Goal: Task Accomplishment & Management: Complete application form

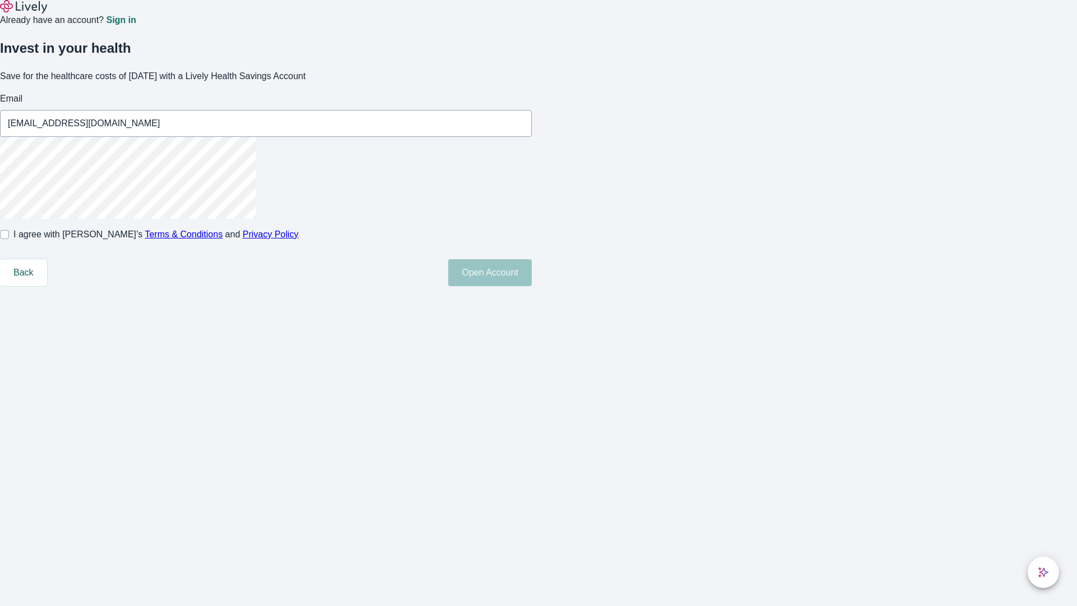
click at [9, 239] on input "I agree with Lively’s Terms & Conditions and Privacy Policy" at bounding box center [4, 234] width 9 height 9
checkbox input "true"
click at [532, 286] on button "Open Account" at bounding box center [490, 272] width 84 height 27
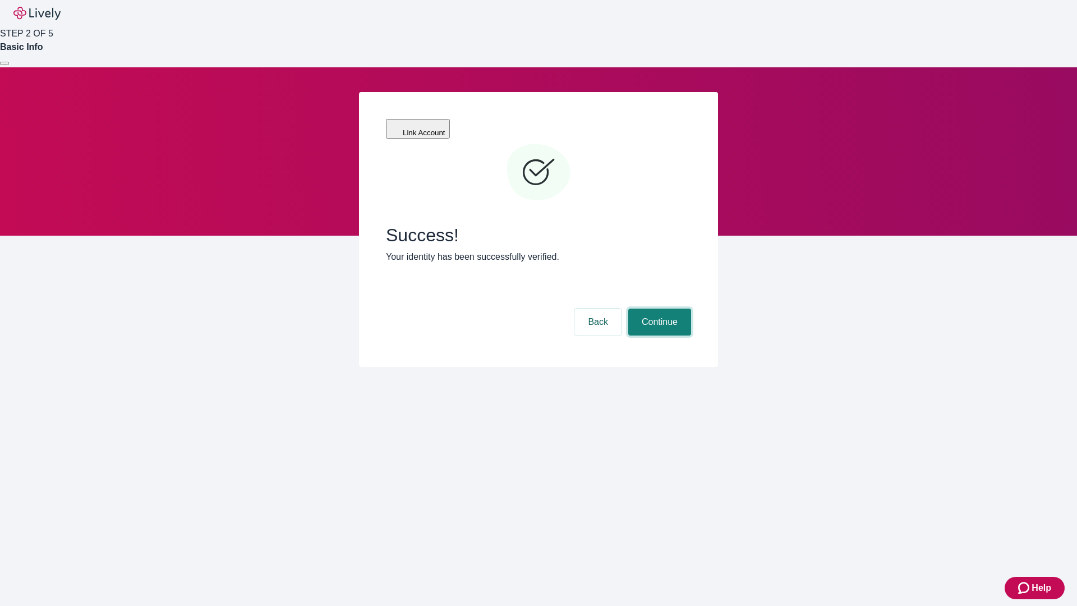
click at [658, 309] on button "Continue" at bounding box center [659, 322] width 63 height 27
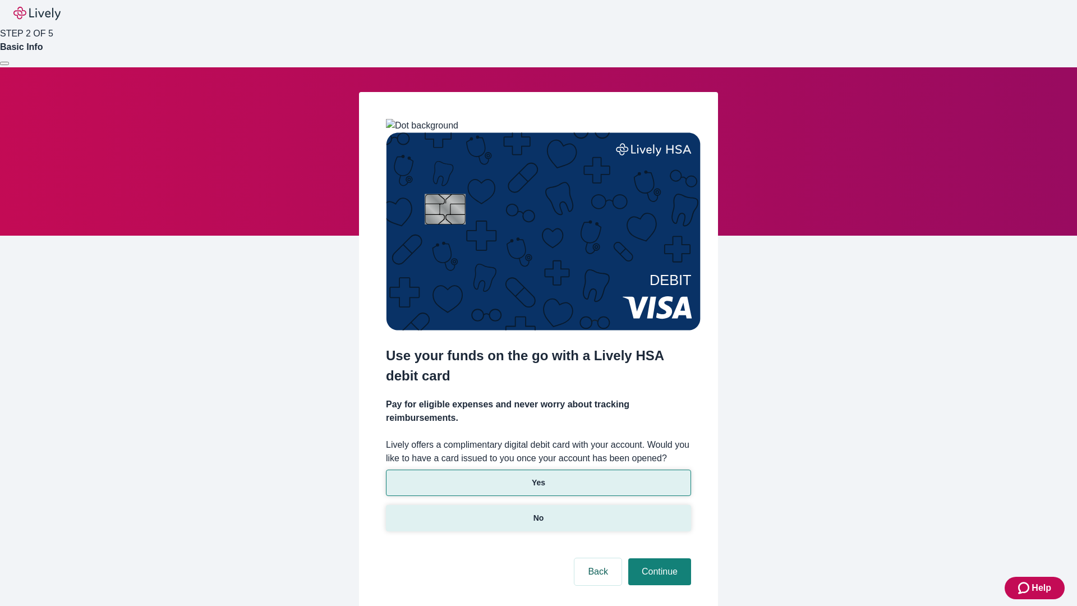
click at [538, 512] on p "No" at bounding box center [539, 518] width 11 height 12
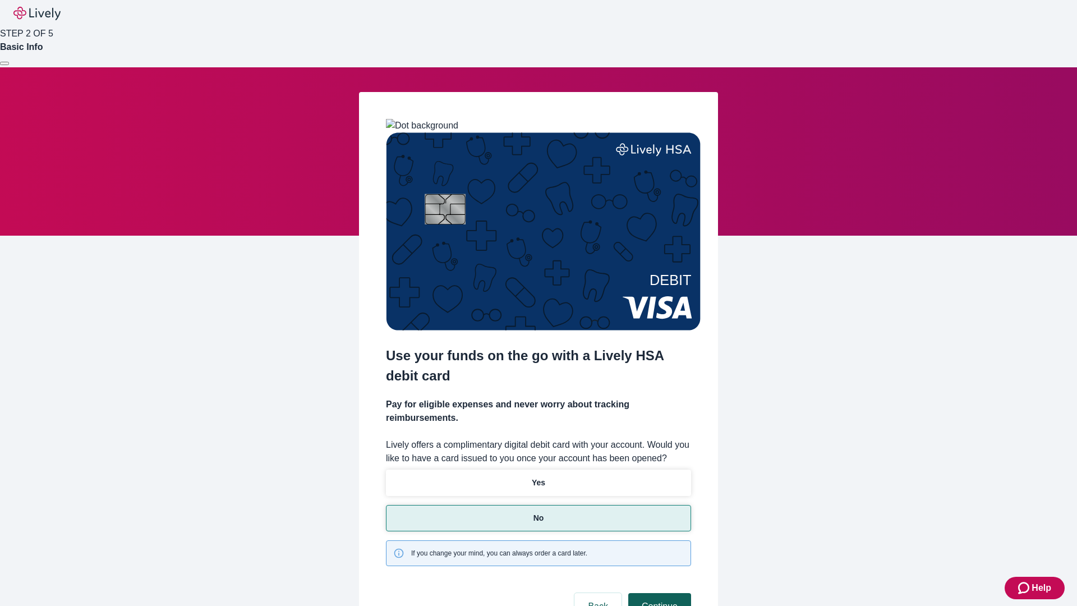
click at [658, 593] on button "Continue" at bounding box center [659, 606] width 63 height 27
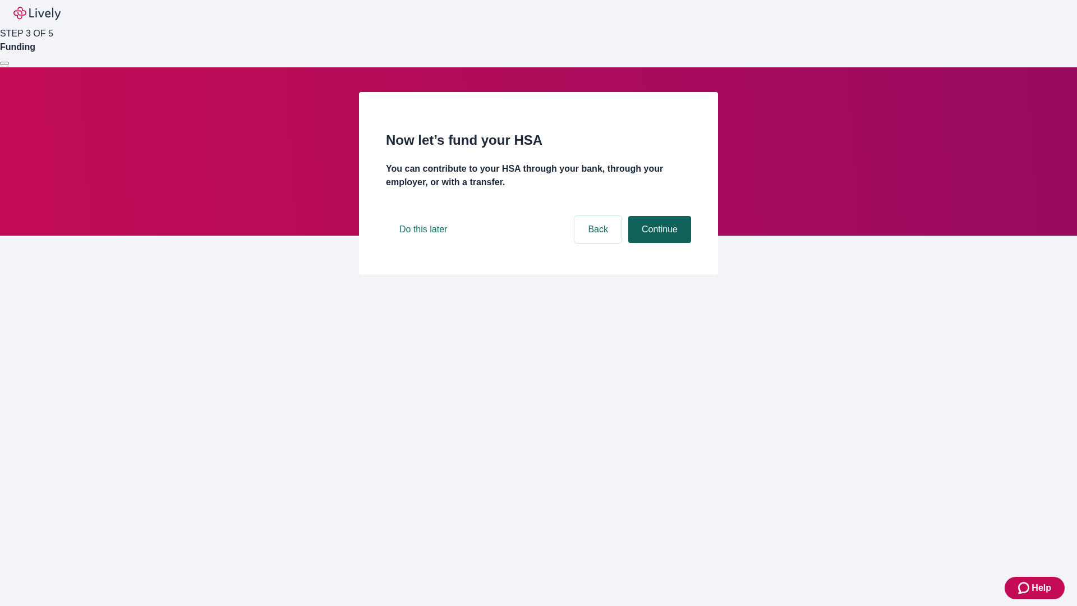
click at [658, 243] on button "Continue" at bounding box center [659, 229] width 63 height 27
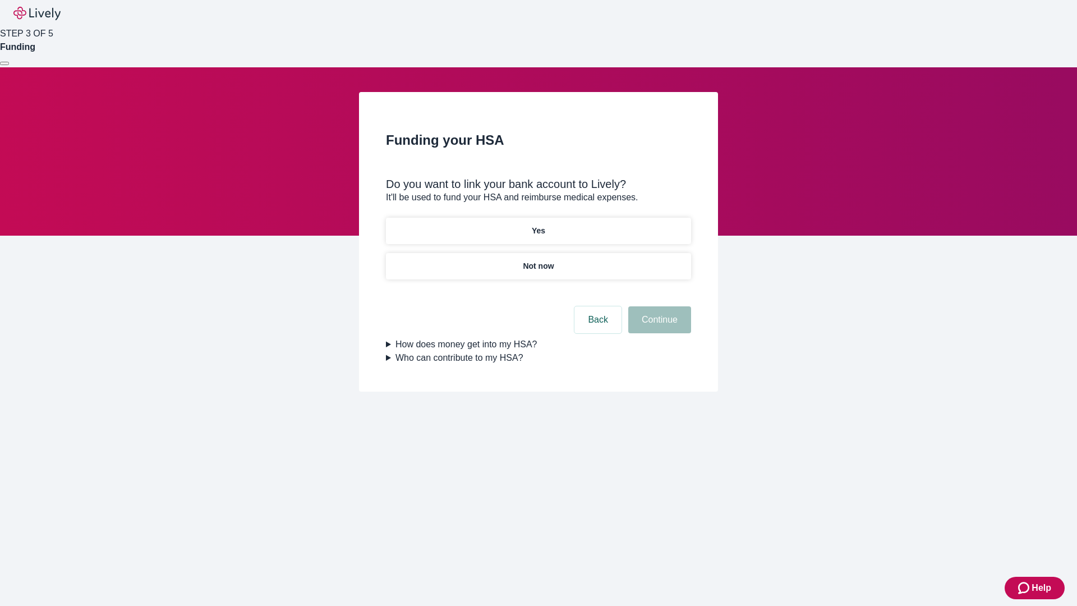
click at [538, 260] on p "Not now" at bounding box center [538, 266] width 31 height 12
click at [658, 327] on button "Continue" at bounding box center [659, 319] width 63 height 27
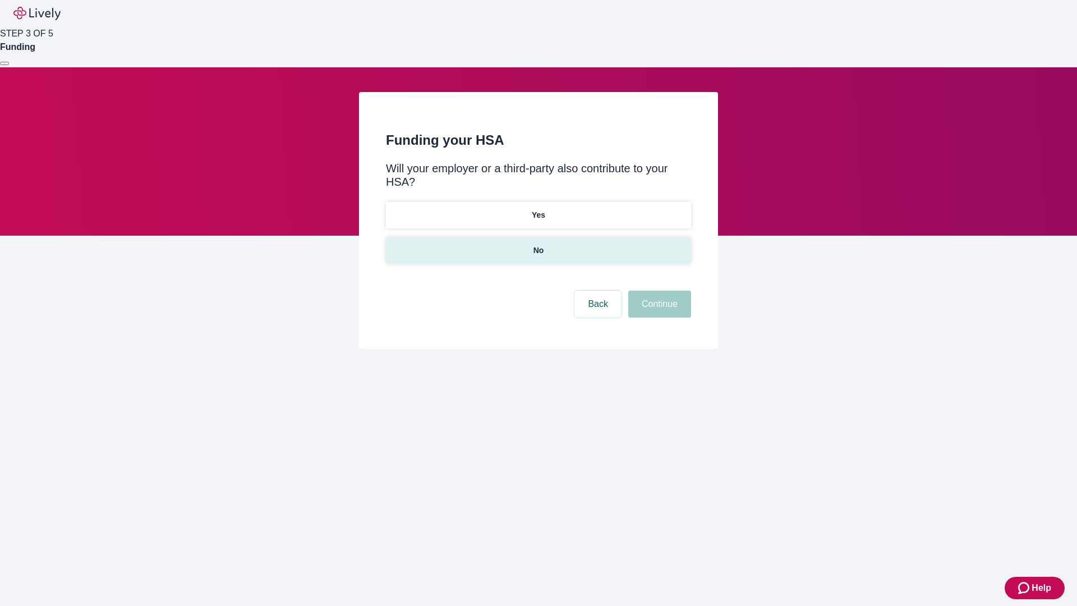
click at [538, 245] on p "No" at bounding box center [539, 251] width 11 height 12
click at [658, 291] on button "Continue" at bounding box center [659, 304] width 63 height 27
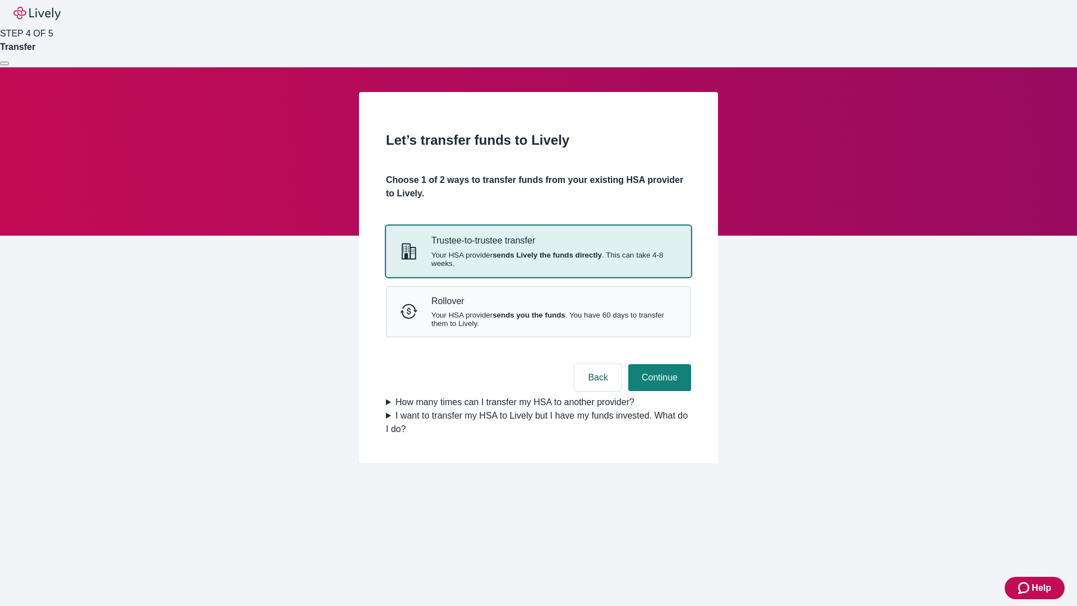
click at [538, 259] on strong "sends Lively the funds directly" at bounding box center [547, 255] width 109 height 8
click at [658, 391] on button "Continue" at bounding box center [659, 377] width 63 height 27
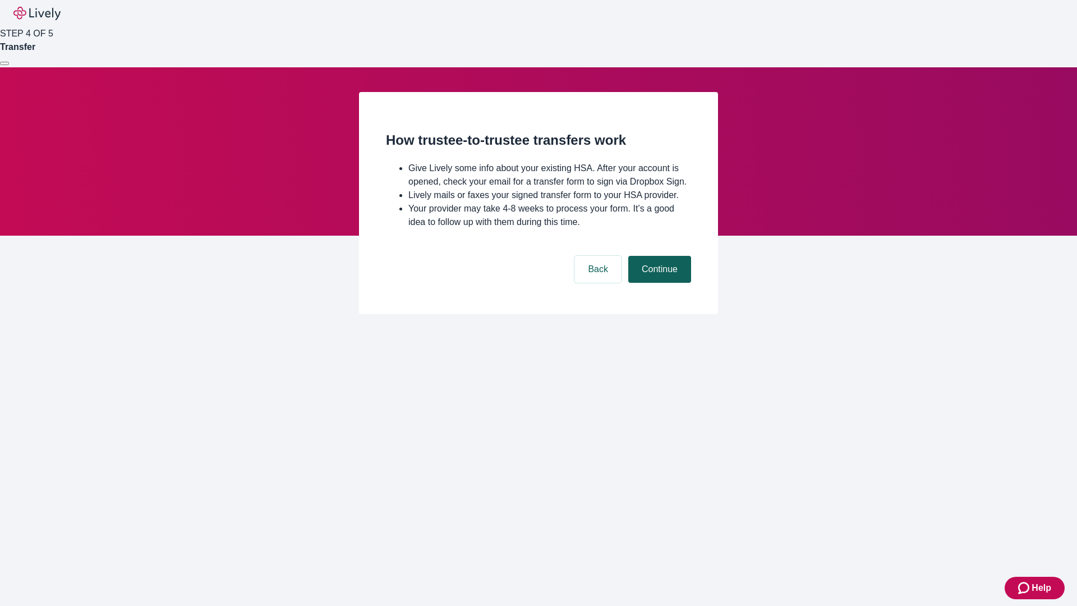
click at [658, 283] on button "Continue" at bounding box center [659, 269] width 63 height 27
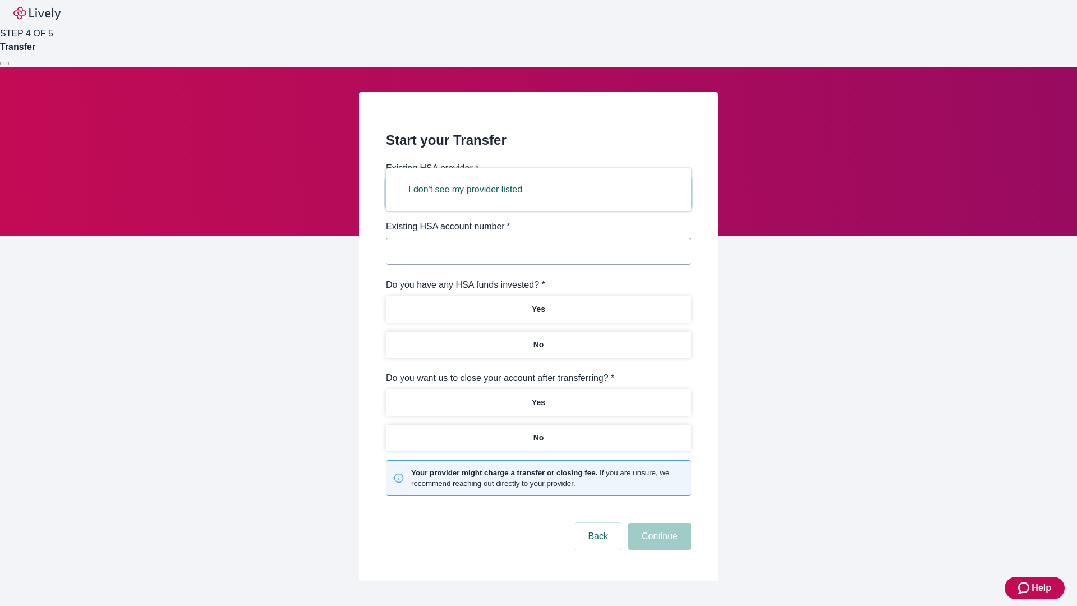
click at [469, 190] on button "I don't see my provider listed" at bounding box center [465, 189] width 141 height 27
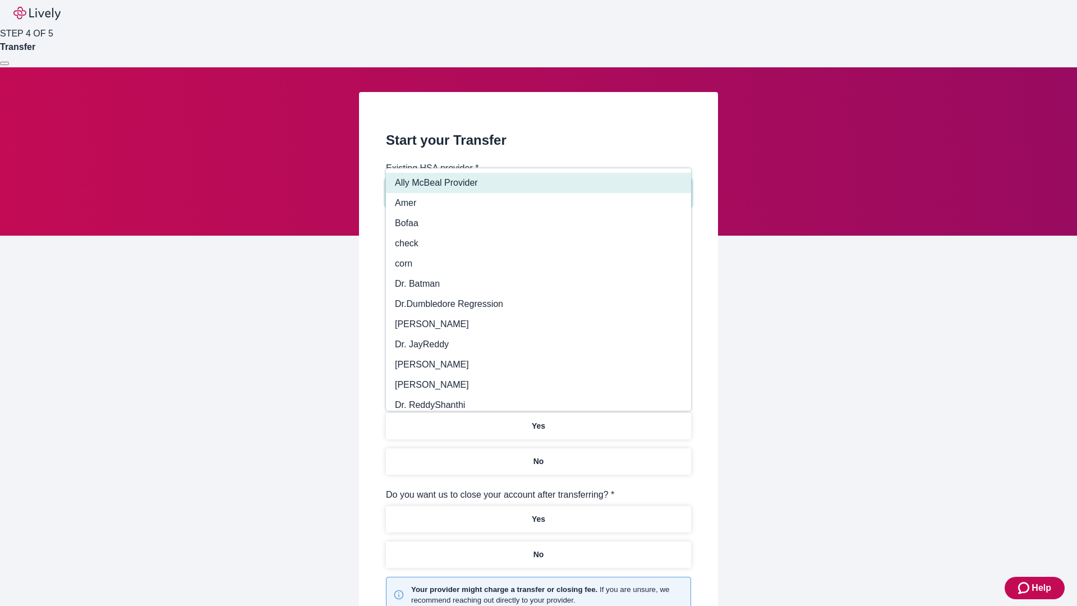
type input "Other"
type input "Health Equity"
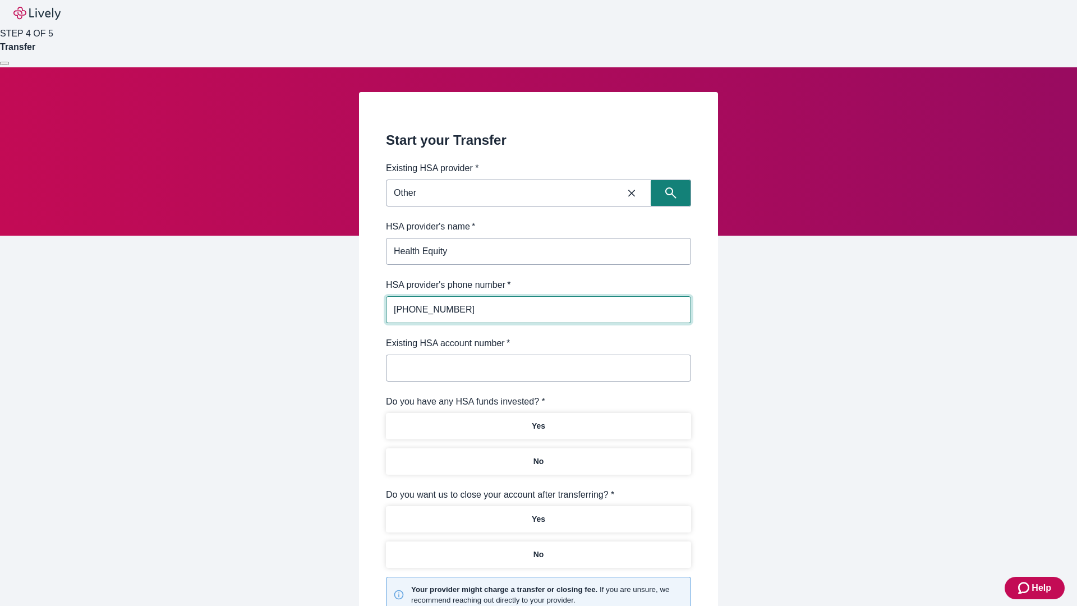
type input "[PHONE_NUMBER]"
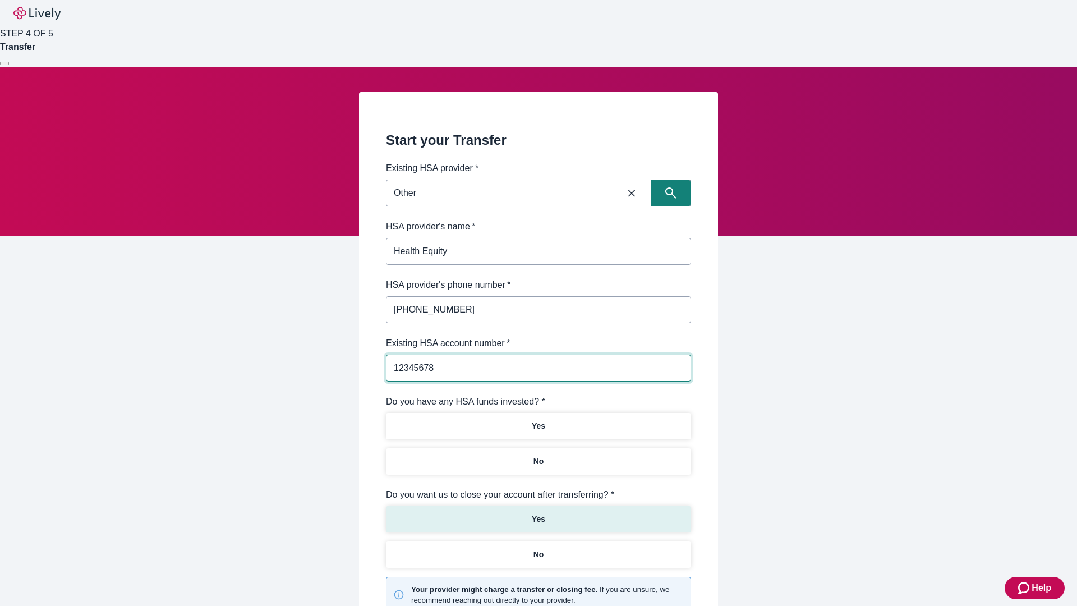
type input "12345678"
click at [538, 456] on p "No" at bounding box center [539, 462] width 11 height 12
click at [538, 513] on p "Yes" at bounding box center [538, 519] width 13 height 12
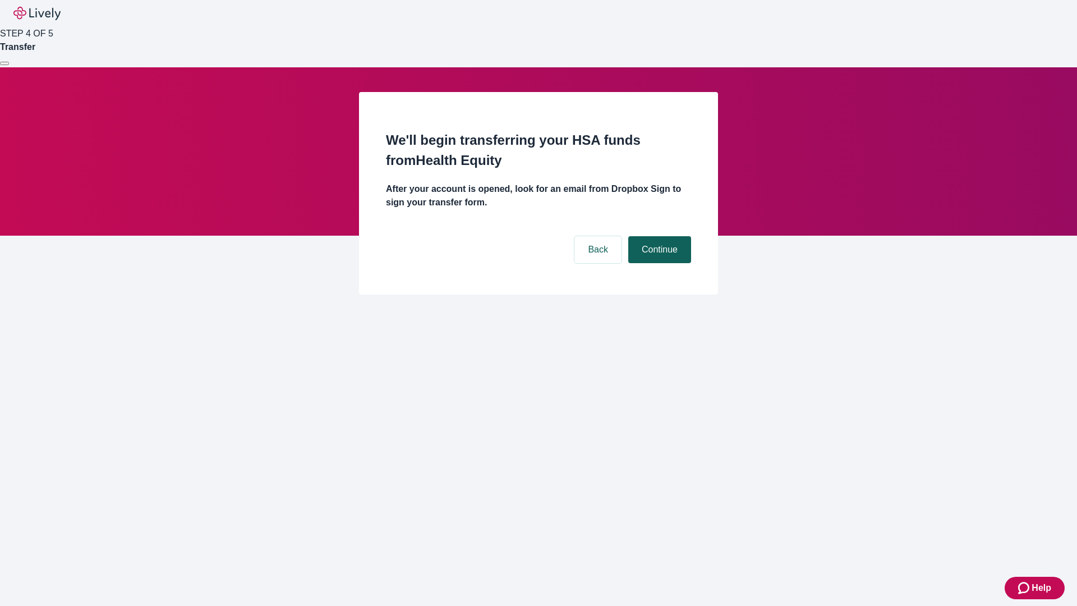
click at [658, 236] on button "Continue" at bounding box center [659, 249] width 63 height 27
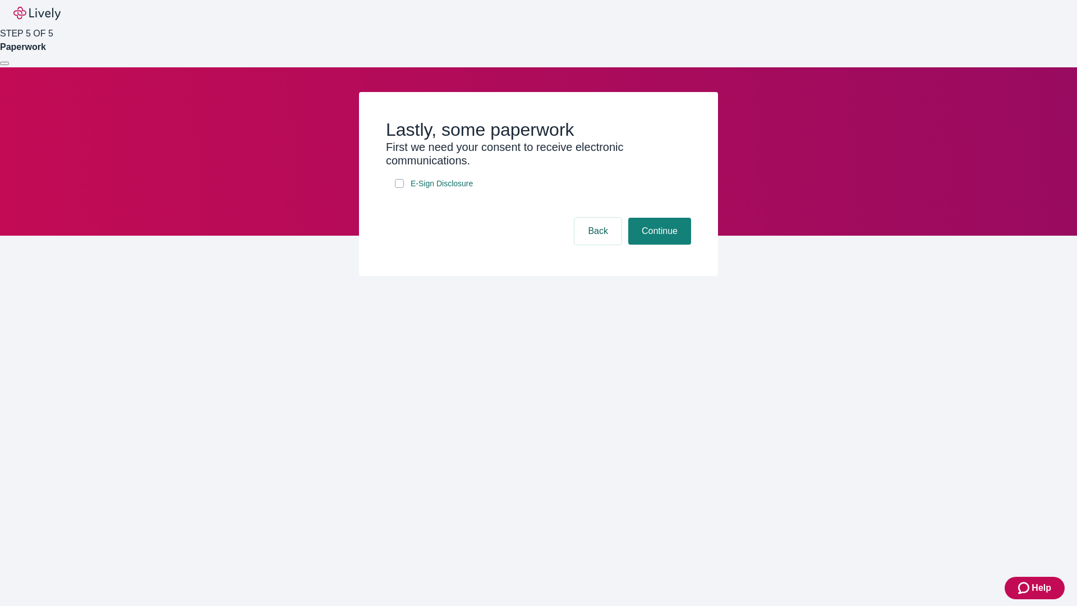
click at [399, 188] on input "E-Sign Disclosure" at bounding box center [399, 183] width 9 height 9
checkbox input "true"
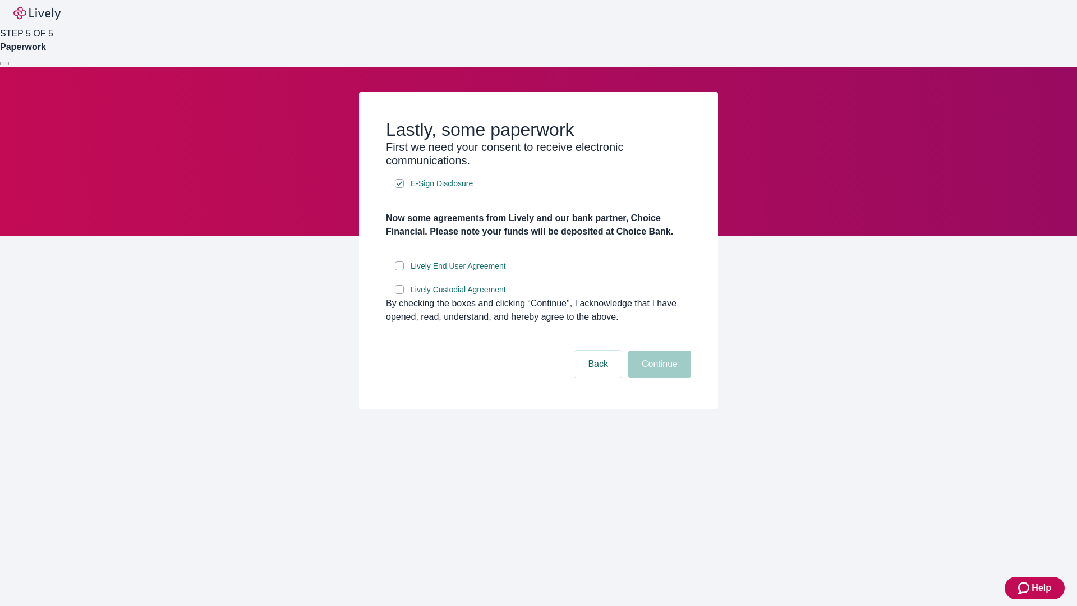
click at [399, 270] on input "Lively End User Agreement" at bounding box center [399, 265] width 9 height 9
checkbox input "true"
click at [399, 294] on input "Lively Custodial Agreement" at bounding box center [399, 289] width 9 height 9
checkbox input "true"
click at [658, 378] on button "Continue" at bounding box center [659, 364] width 63 height 27
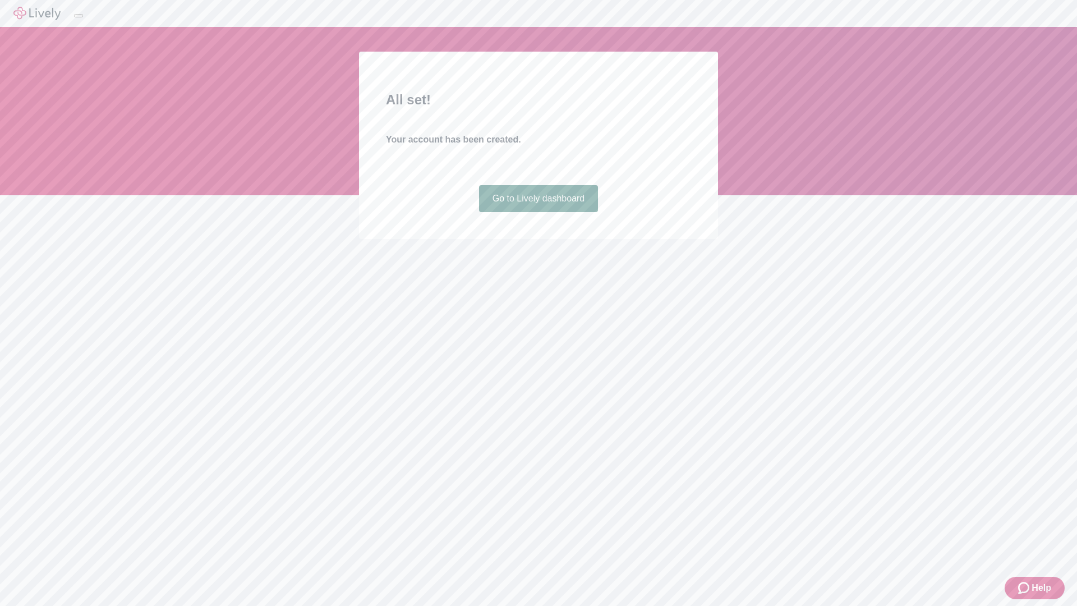
click at [538, 212] on link "Go to Lively dashboard" at bounding box center [538, 198] width 119 height 27
